Goal: Task Accomplishment & Management: Manage account settings

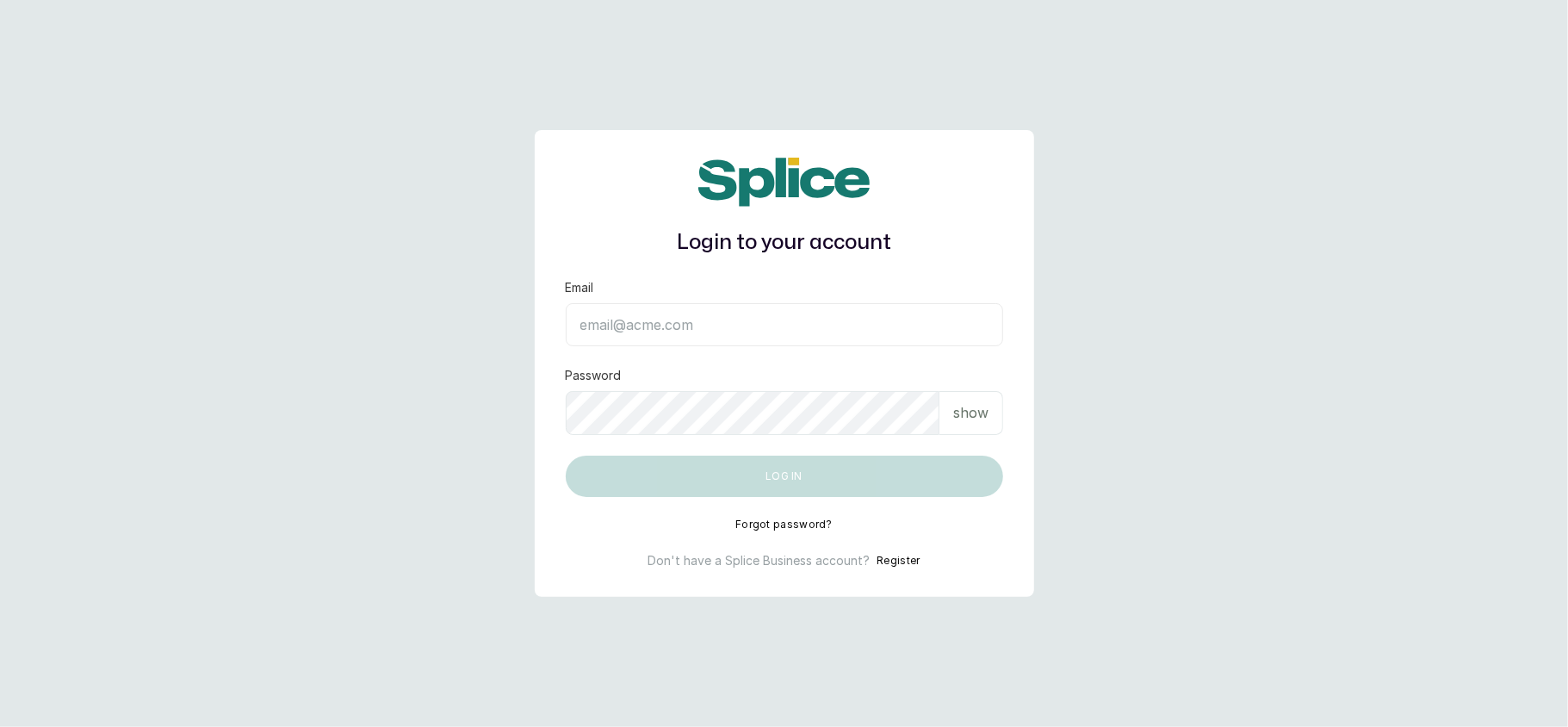
click at [630, 328] on input "Email" at bounding box center [784, 324] width 437 height 43
type input "lovedive948@gmail.com"
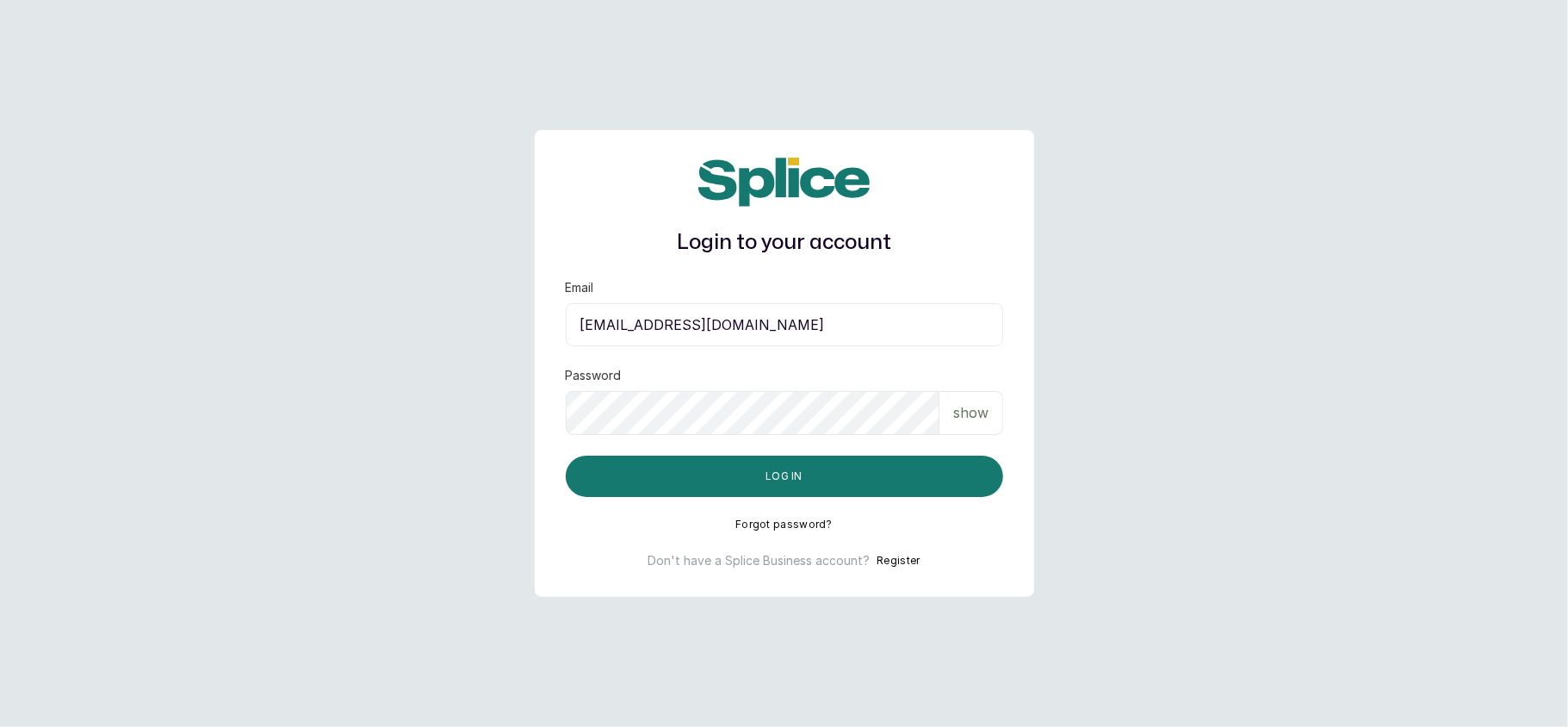
click at [965, 406] on p "show" at bounding box center [970, 412] width 35 height 21
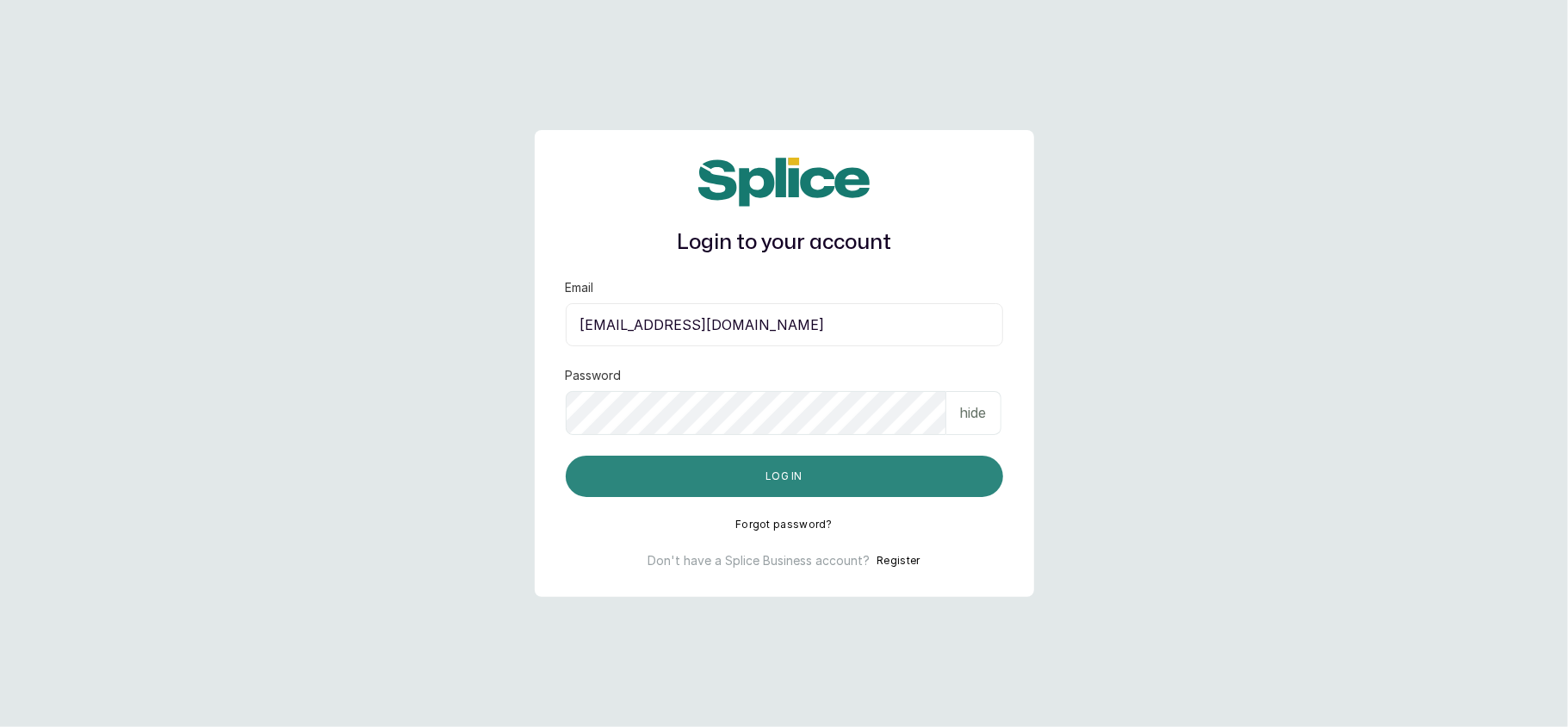
click at [858, 463] on button "Log in" at bounding box center [784, 476] width 437 height 41
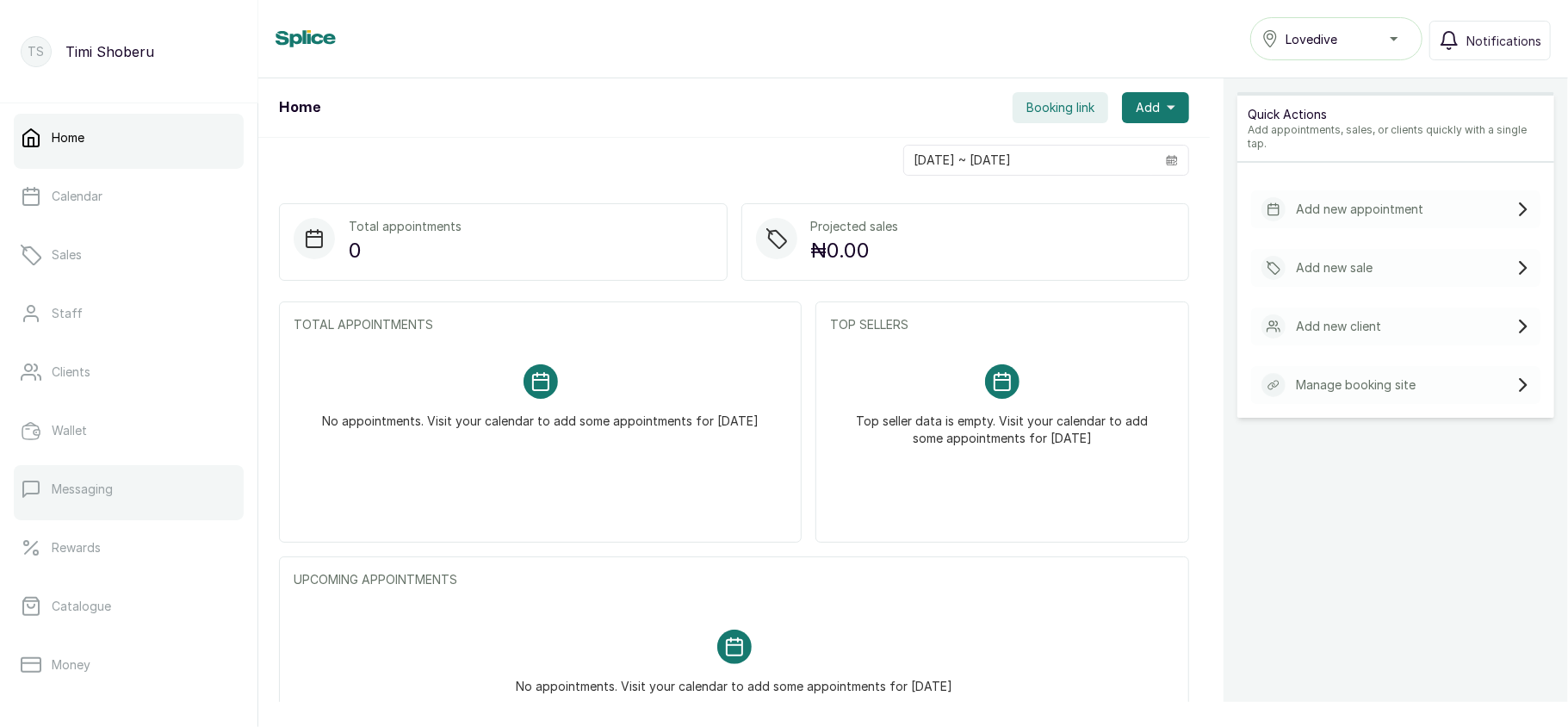
scroll to position [249, 0]
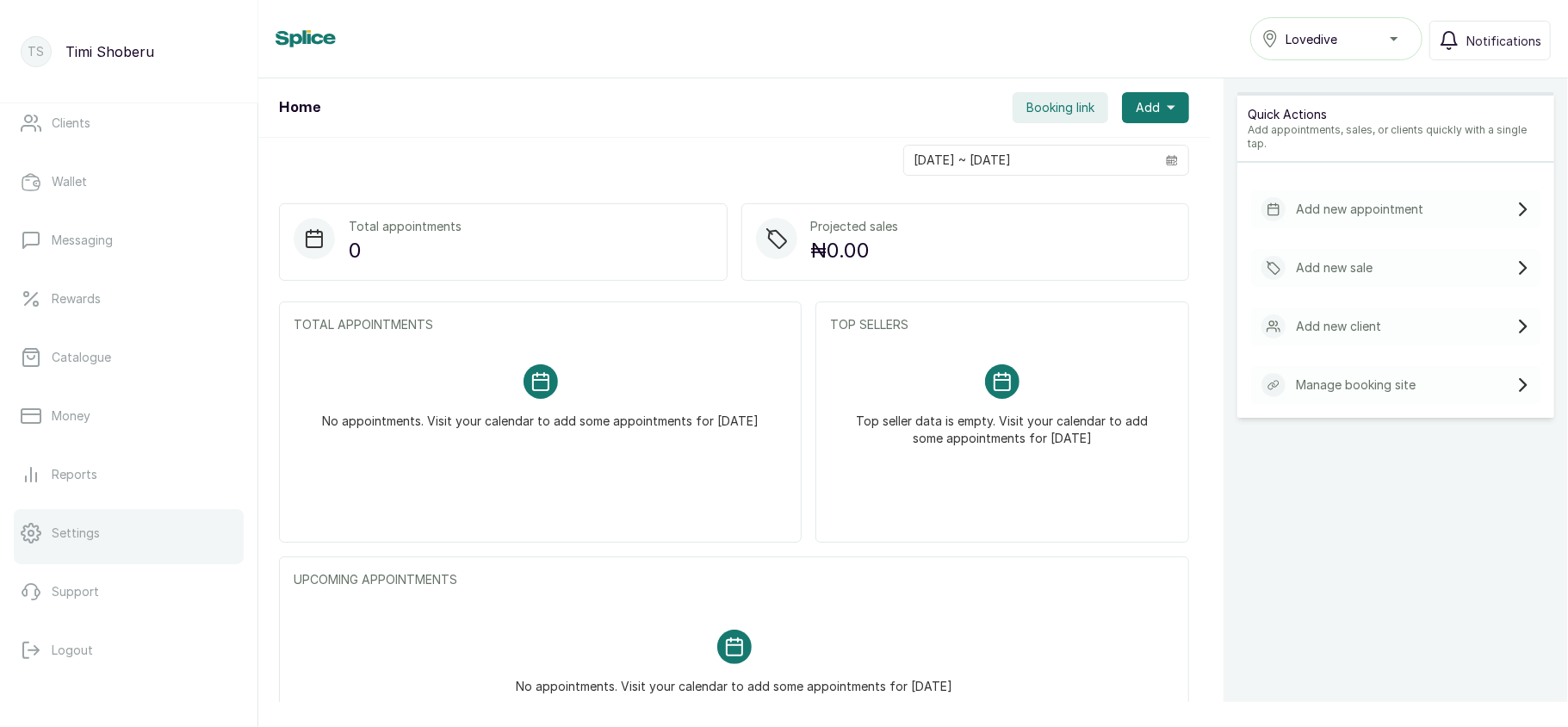
click at [90, 525] on p "Settings" at bounding box center [75, 533] width 48 height 17
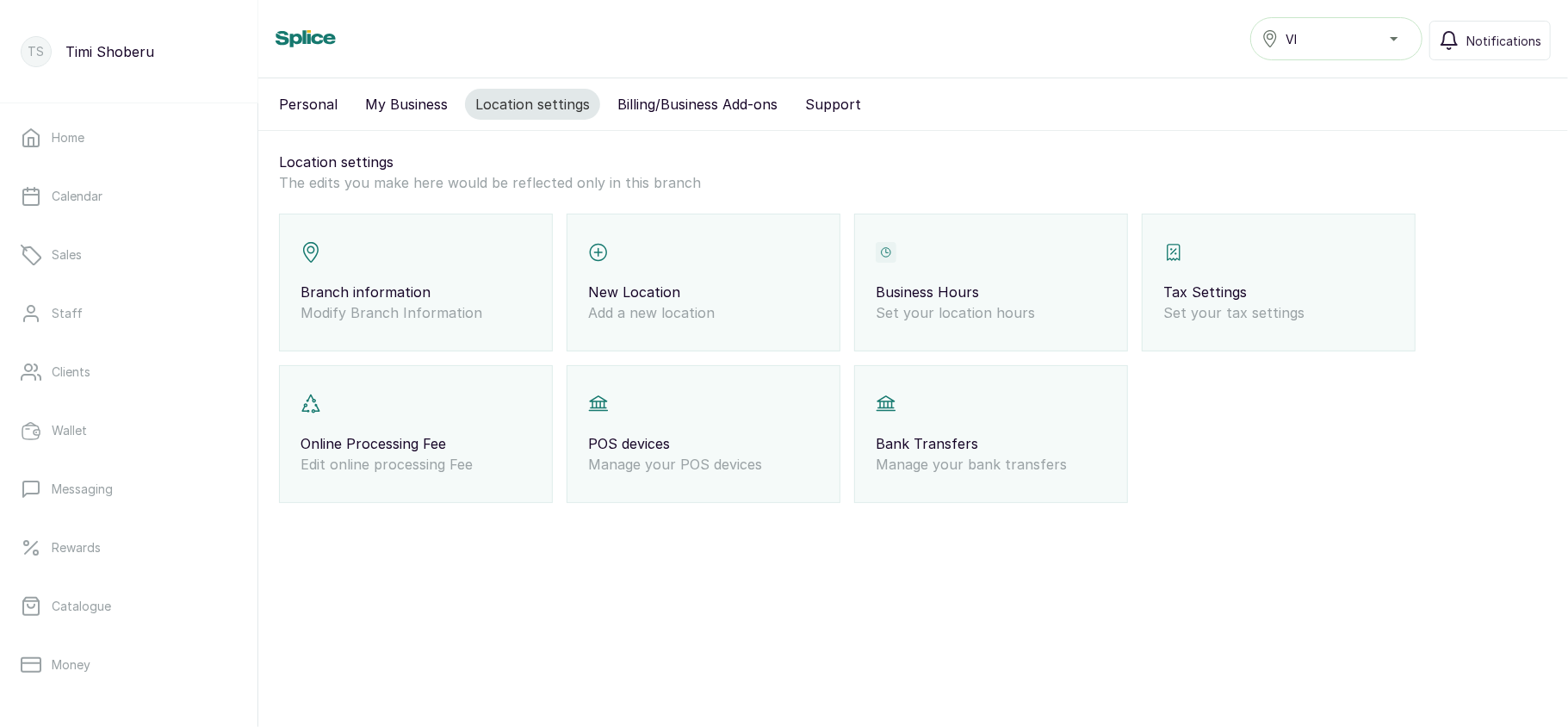
click at [392, 275] on div "Branch information Modify Branch Information" at bounding box center [416, 282] width 273 height 138
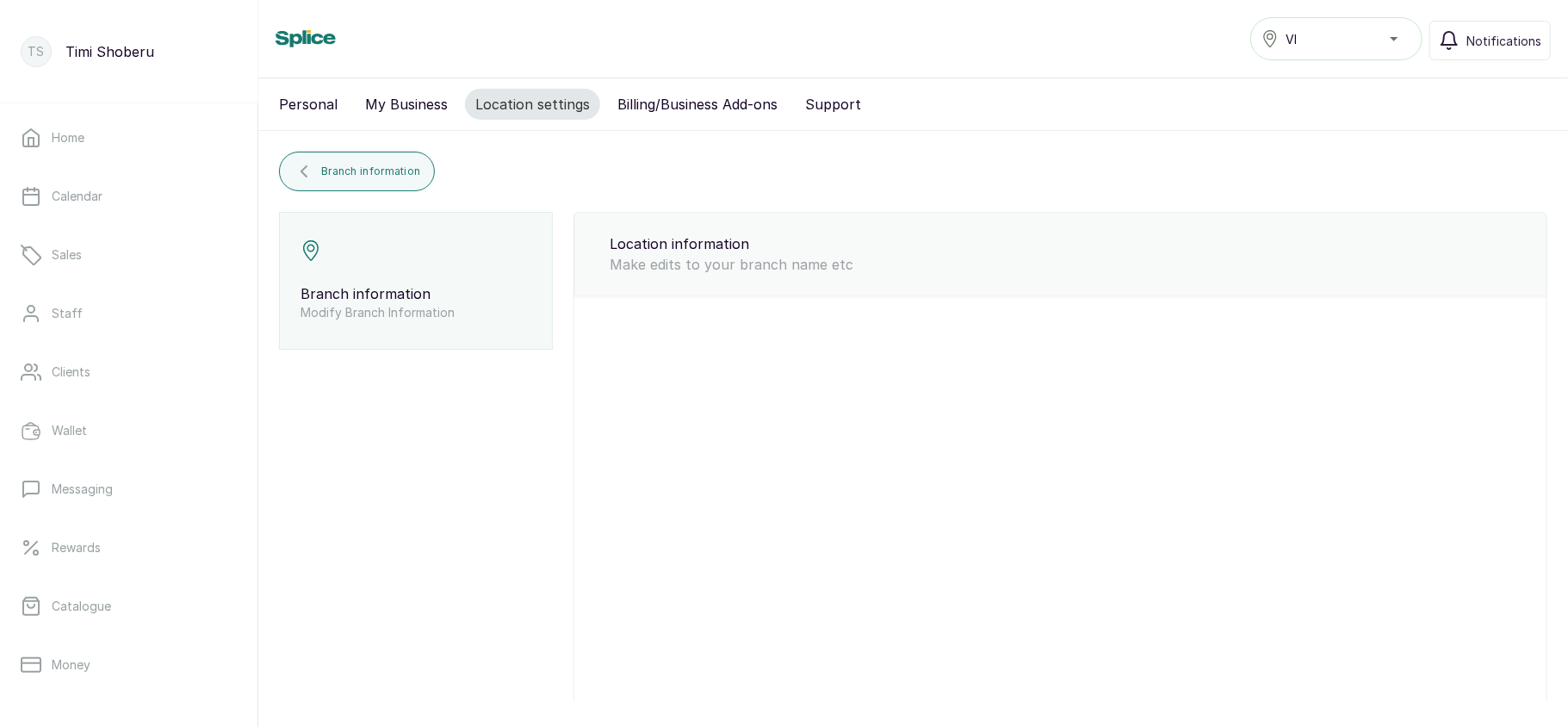
type input "VI"
type input "[EMAIL_ADDRESS][DOMAIN_NAME]"
type input "7017036881"
select select "percentage"
select select "24"
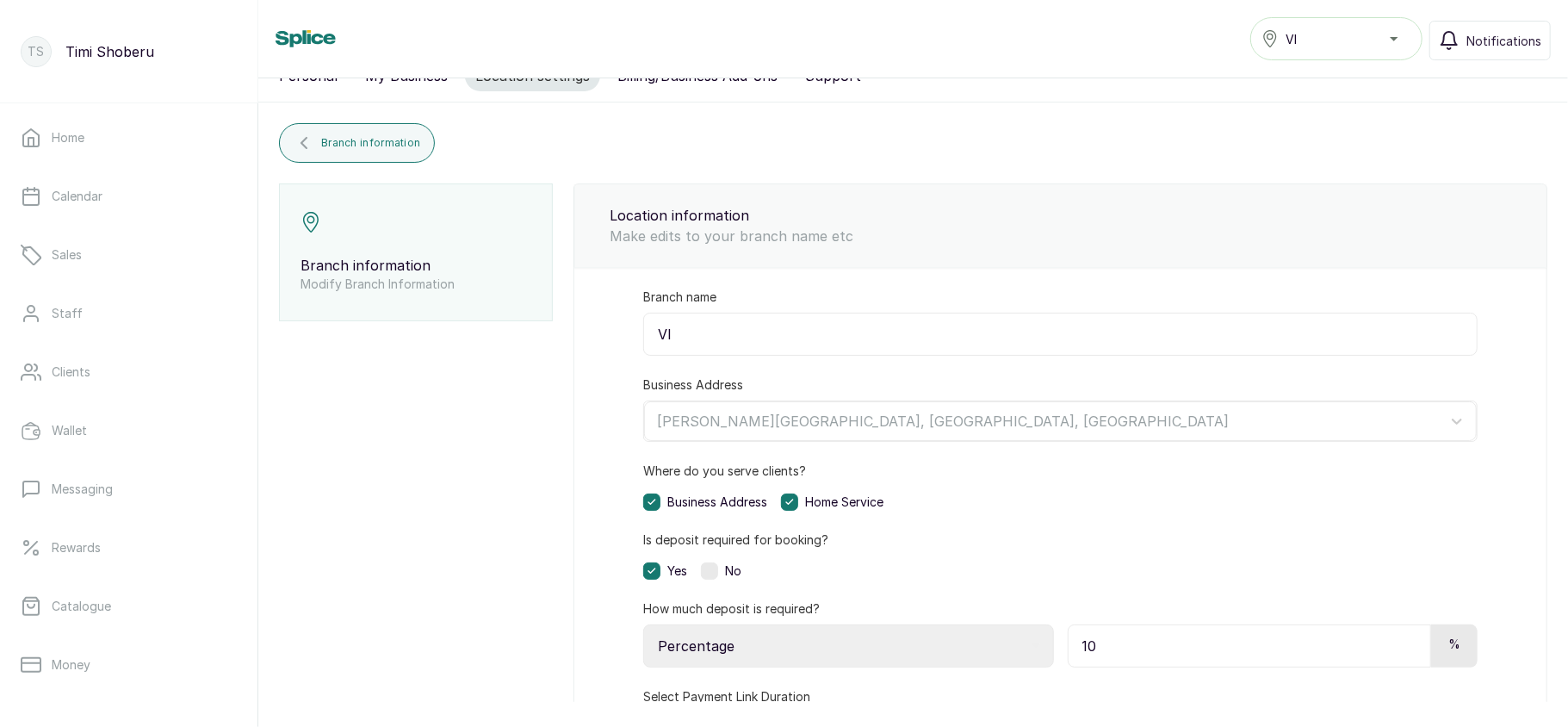
scroll to position [31, 0]
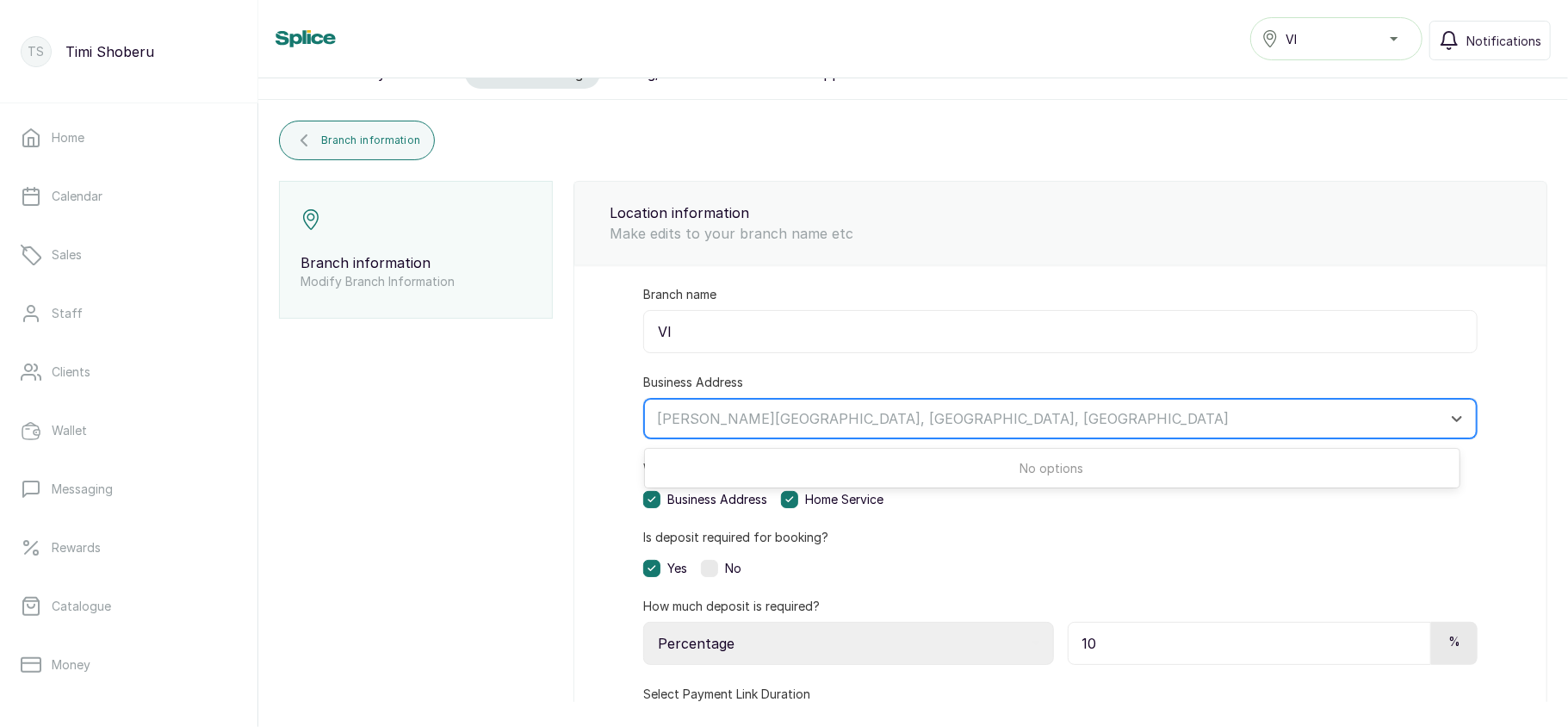
click at [828, 419] on div at bounding box center [1045, 419] width 776 height 23
type input "64 adetokunb"
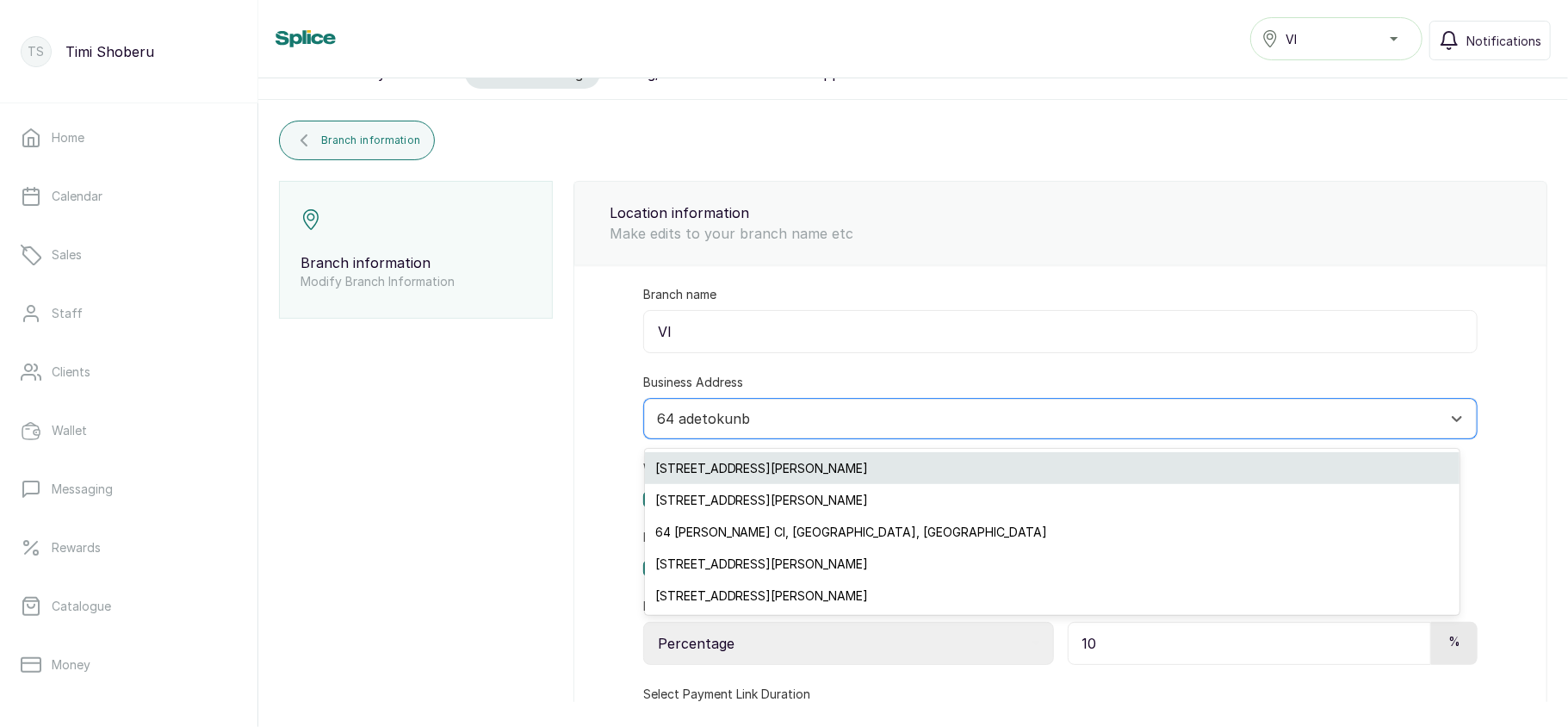
click at [821, 462] on div "64 Adetokunbo Ademola Street, Lagos, Nigeria" at bounding box center [1052, 468] width 815 height 32
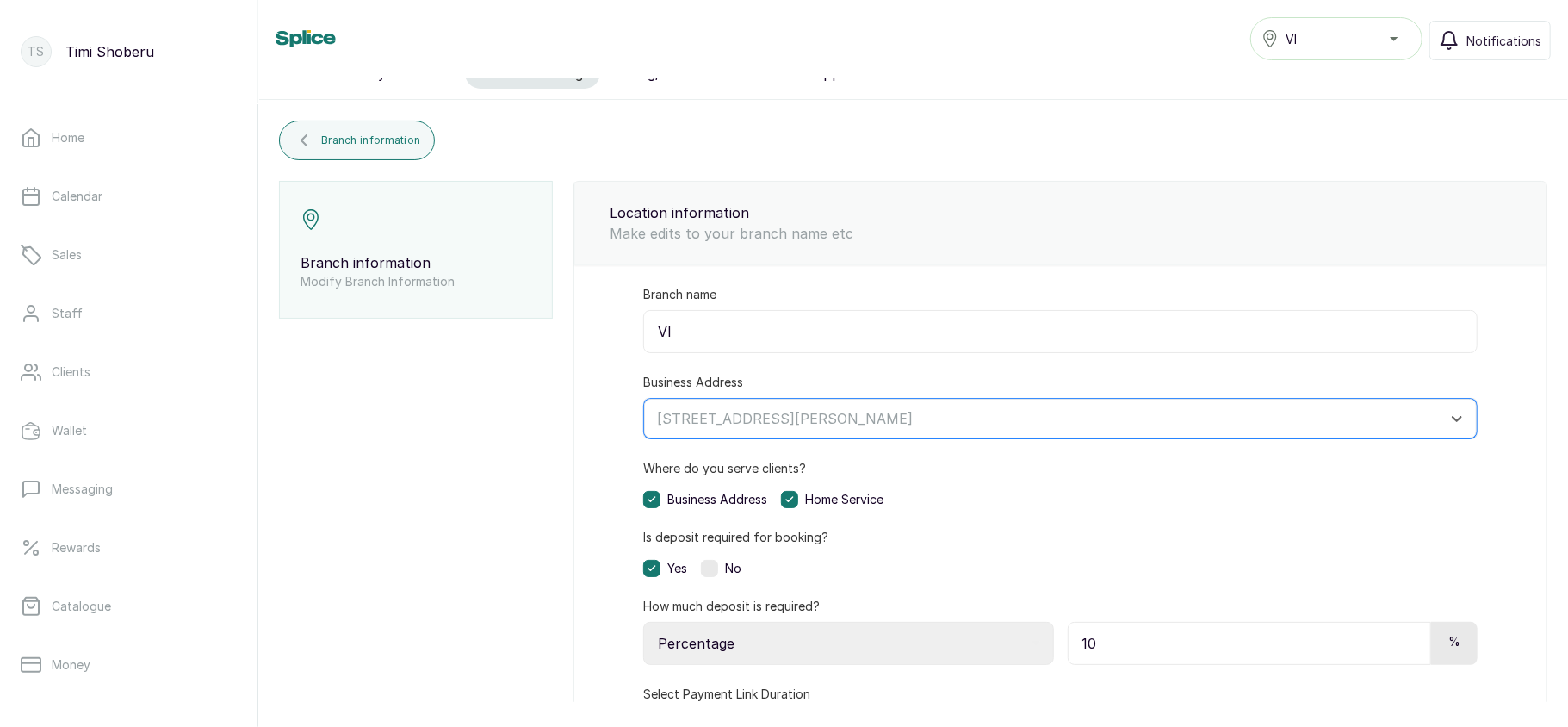
scroll to position [397, 0]
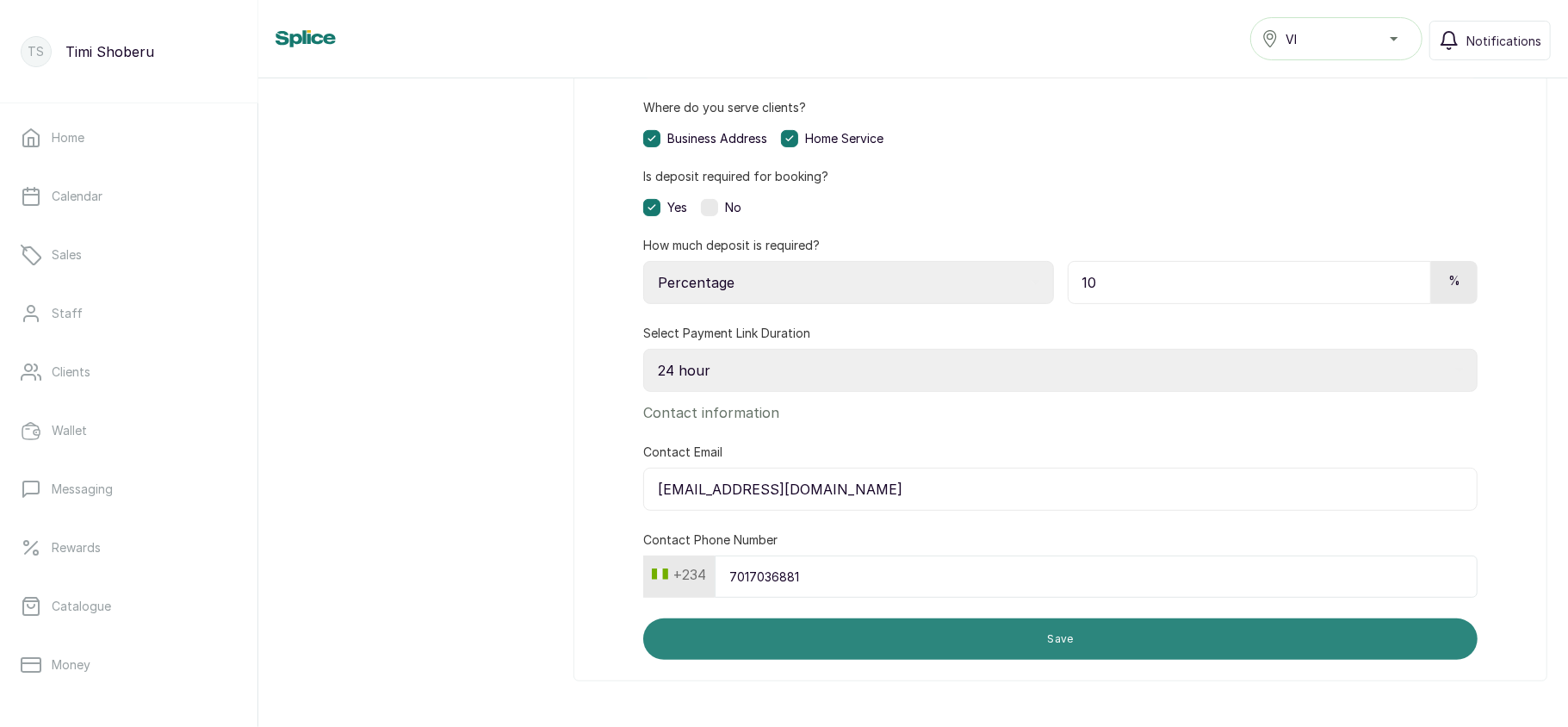
click at [869, 644] on button "Save" at bounding box center [1060, 639] width 834 height 41
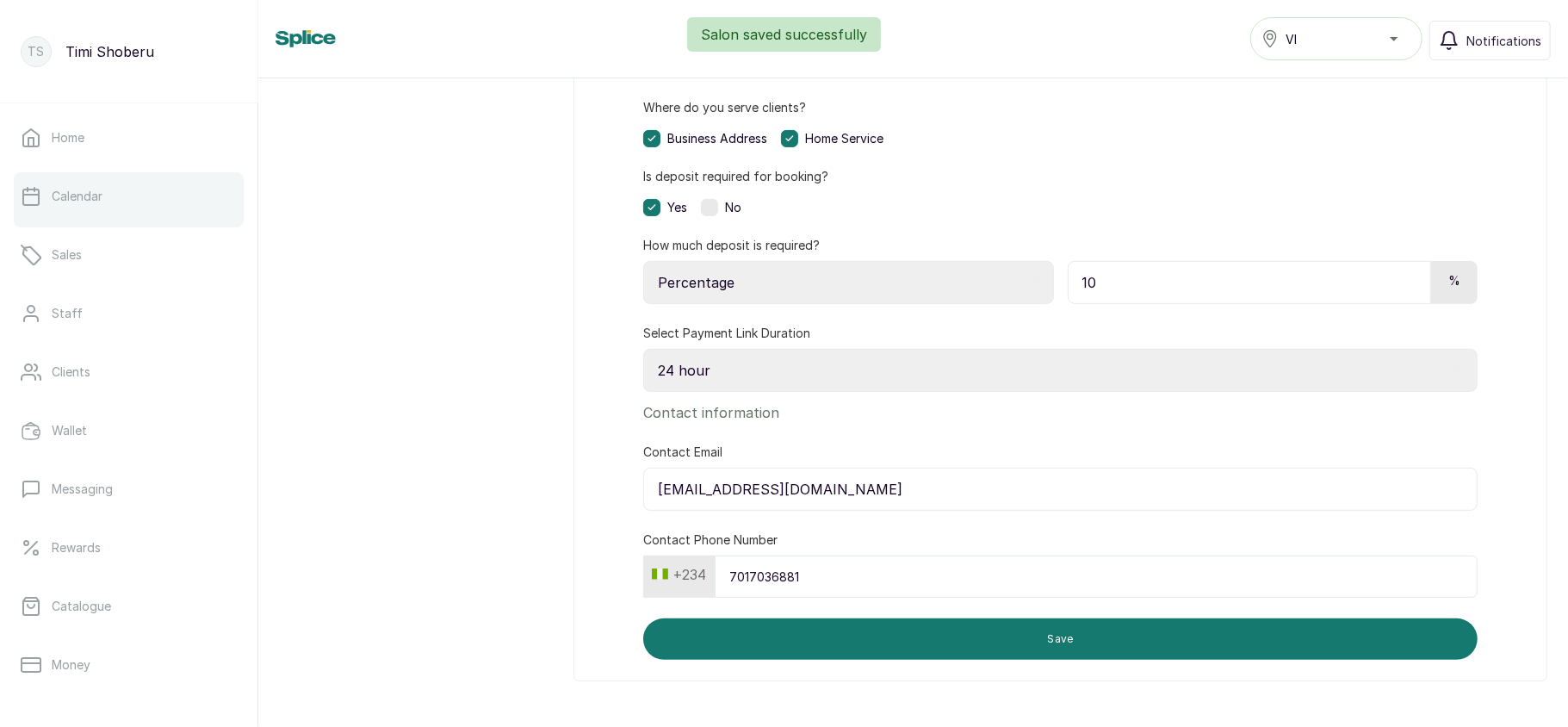
click at [144, 194] on link "Calendar" at bounding box center [129, 196] width 230 height 48
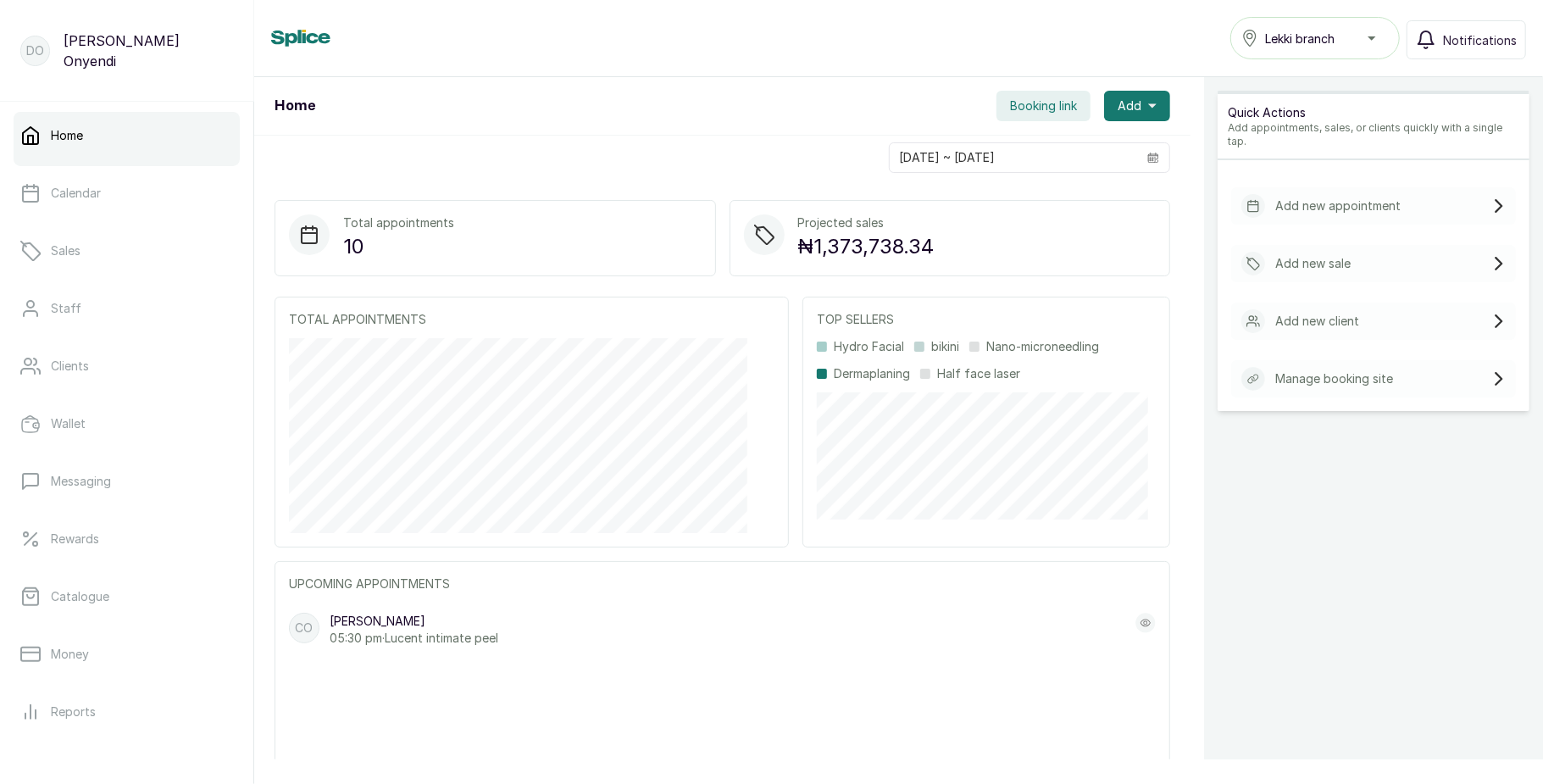
scroll to position [190, 0]
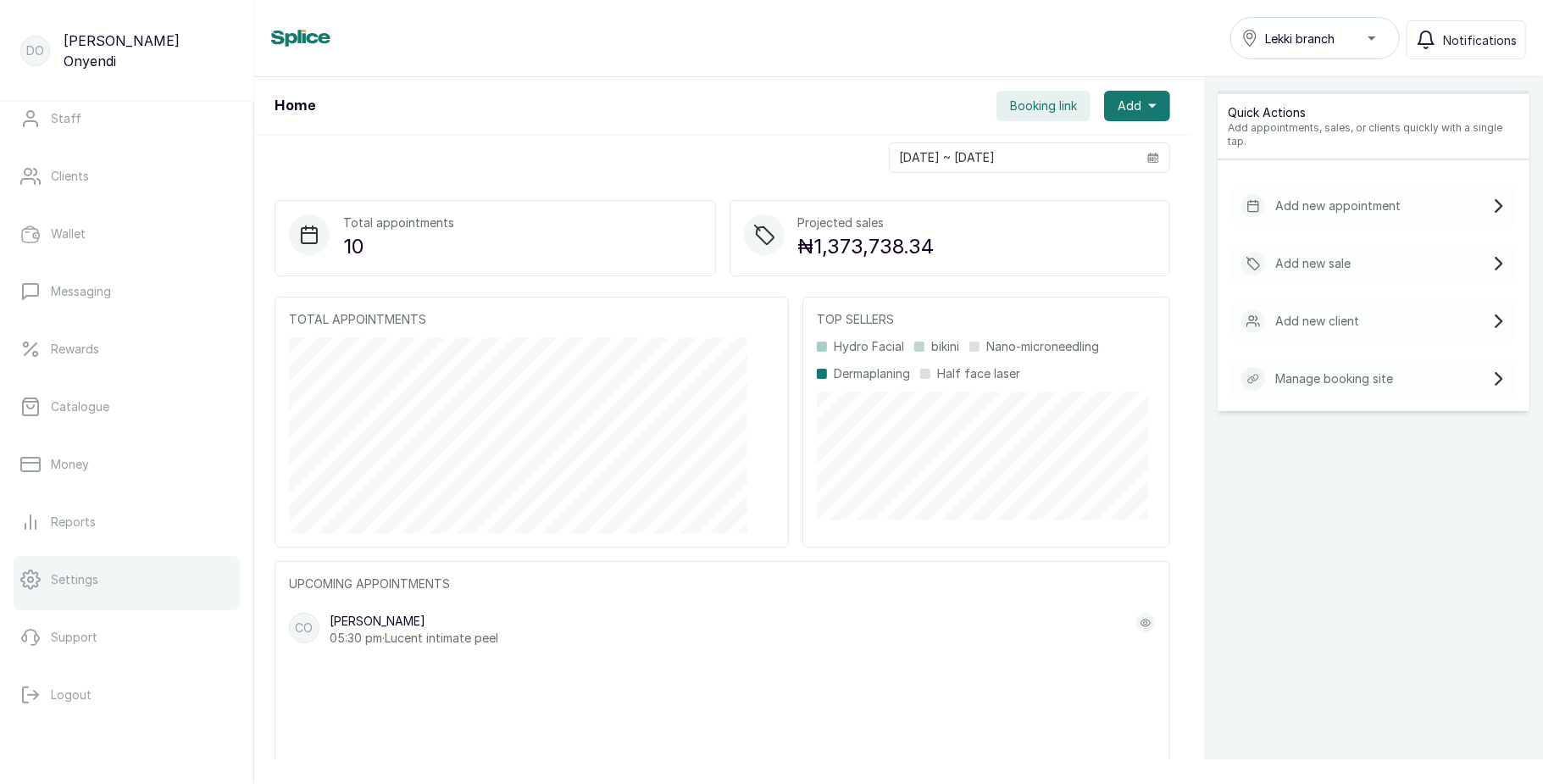
click at [82, 567] on link "Settings" at bounding box center [127, 579] width 226 height 47
